Goal: Task Accomplishment & Management: Manage account settings

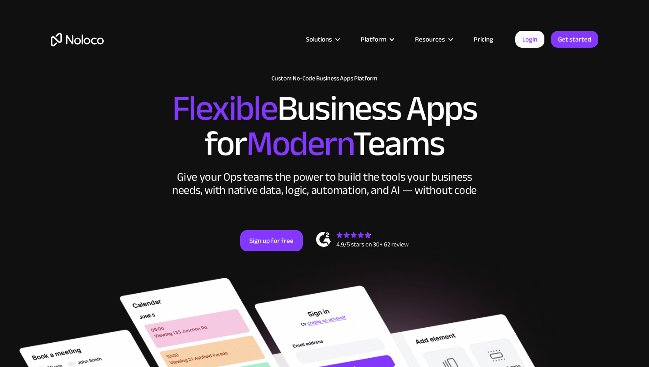
click at [530, 40] on link "Login" at bounding box center [529, 39] width 29 height 17
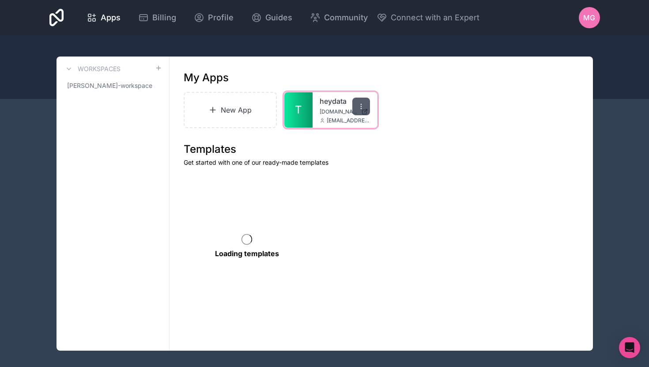
click at [358, 110] on div at bounding box center [361, 107] width 18 height 18
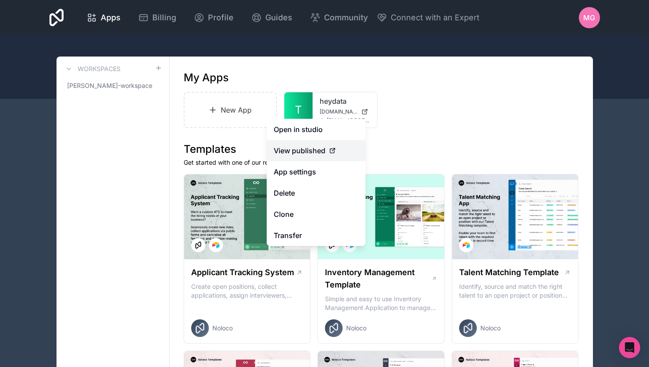
click at [314, 152] on span "View published" at bounding box center [300, 150] width 52 height 11
click at [313, 176] on link "App settings" at bounding box center [316, 171] width 99 height 21
